Goal: Task Accomplishment & Management: Manage account settings

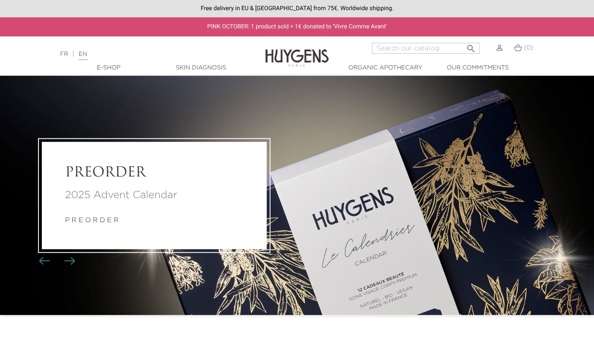
click at [499, 47] on img at bounding box center [500, 48] width 6 height 6
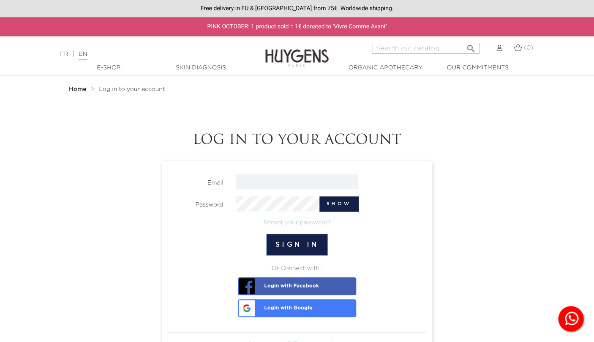
click at [283, 181] on input "email" at bounding box center [297, 181] width 122 height 15
type input "[PERSON_NAME][EMAIL_ADDRESS][DOMAIN_NAME]"
drag, startPoint x: 323, startPoint y: 183, endPoint x: 93, endPoint y: 181, distance: 229.6
click at [236, 181] on input "[PERSON_NAME][EMAIL_ADDRESS][DOMAIN_NAME]" at bounding box center [297, 181] width 122 height 15
click at [250, 182] on input "email" at bounding box center [297, 181] width 122 height 15
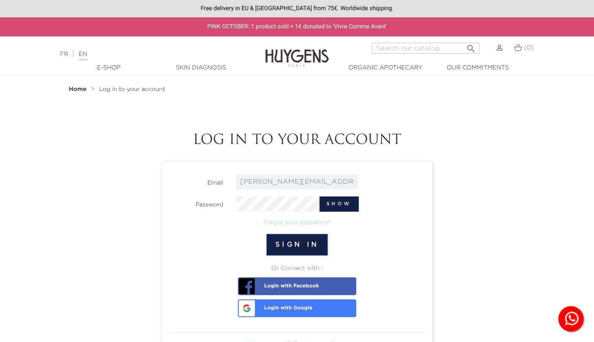
type input "[PERSON_NAME][EMAIL_ADDRESS][DOMAIN_NAME]"
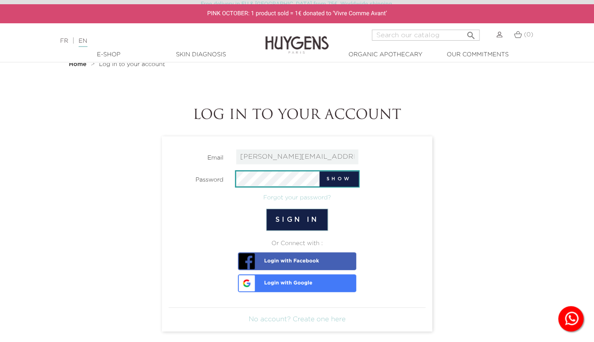
scroll to position [27, 0]
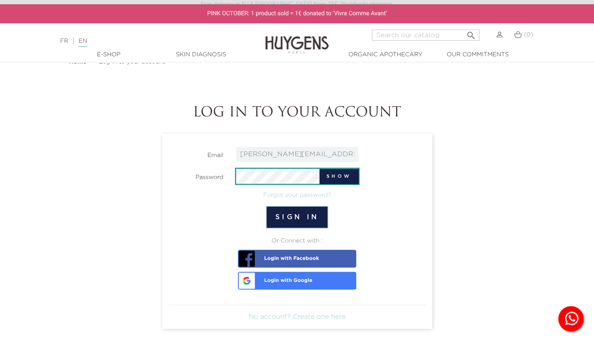
click at [277, 194] on link "Forgot your password?" at bounding box center [297, 195] width 68 height 6
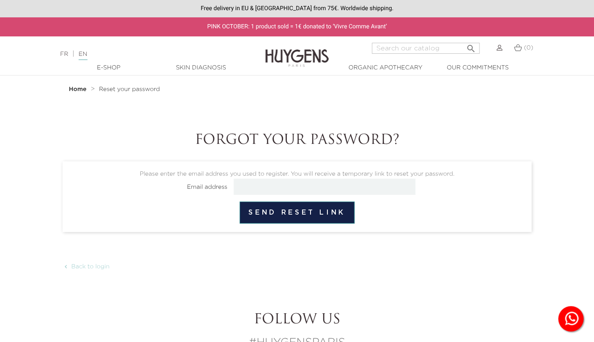
click at [266, 189] on input "email" at bounding box center [325, 186] width 182 height 16
type input "[PERSON_NAME][EMAIL_ADDRESS][DOMAIN_NAME]"
click at [264, 216] on button "Send reset link" at bounding box center [297, 212] width 115 height 22
